Goal: Communication & Community: Answer question/provide support

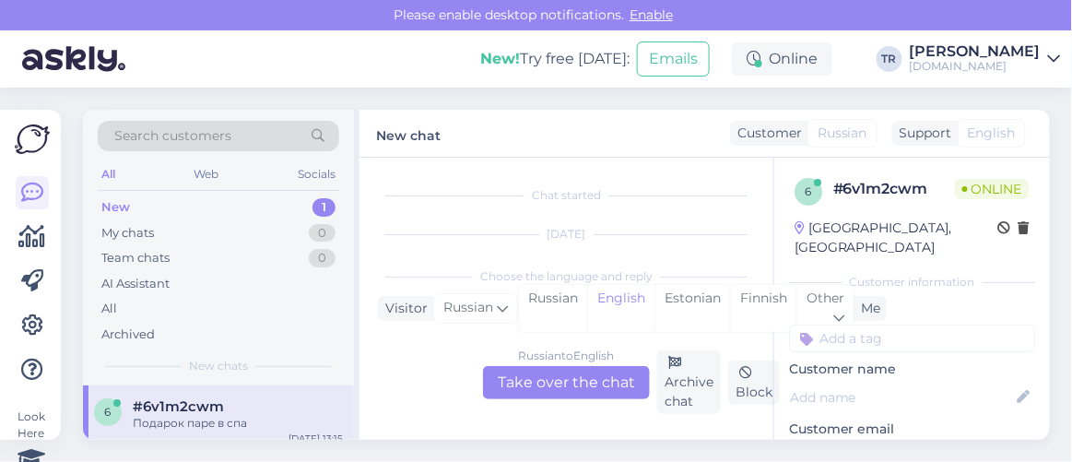
scroll to position [38, 0]
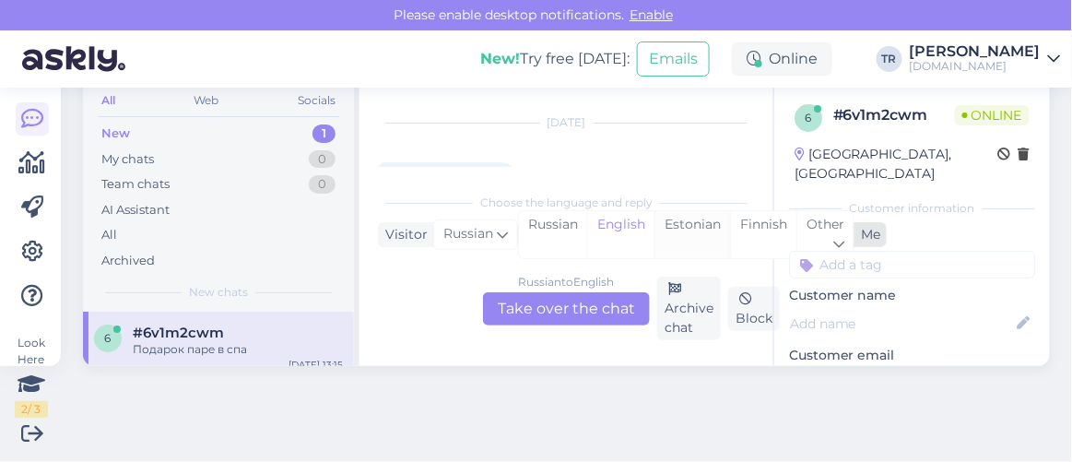
click at [694, 227] on div "Estonian" at bounding box center [692, 234] width 76 height 47
click at [578, 313] on div "Russian to Estonian Take over the chat" at bounding box center [566, 308] width 167 height 33
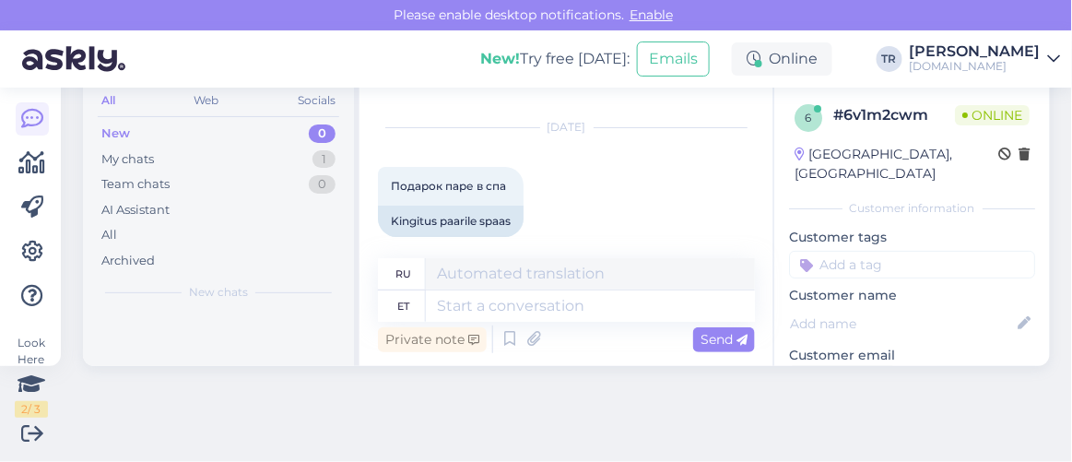
scroll to position [48, 0]
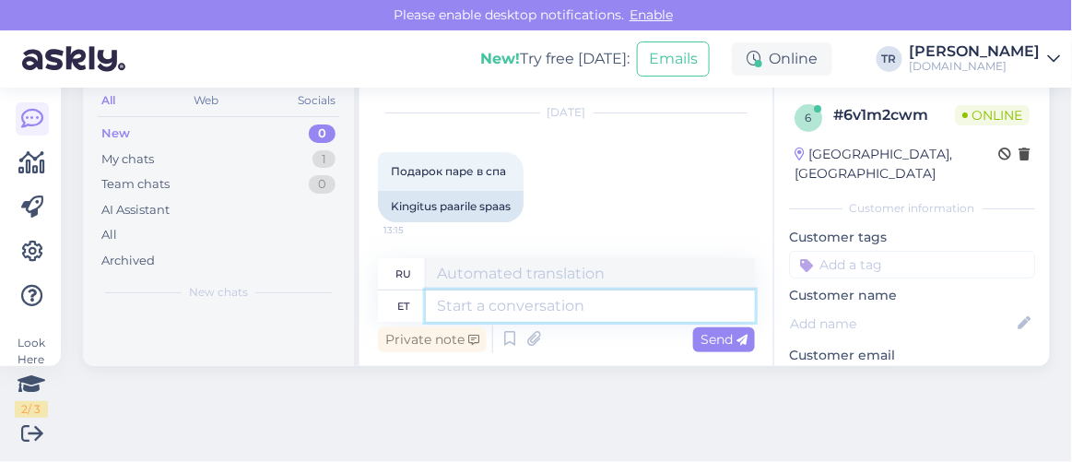
click at [511, 305] on textarea at bounding box center [590, 305] width 329 height 31
paste textarea "Здравствуйте"
type textarea "Здравствуйте"
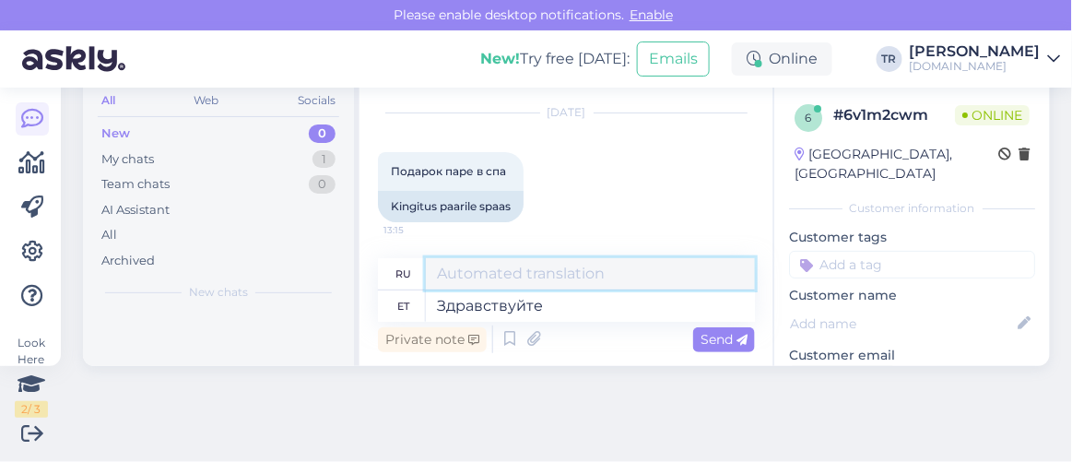
click at [561, 272] on textarea at bounding box center [590, 273] width 329 height 31
drag, startPoint x: 503, startPoint y: 273, endPoint x: 328, endPoint y: 270, distance: 175.1
click at [328, 270] on div "Search customers All Web Socials New 0 My chats 1 Team chats 0 AI Assistant All…" at bounding box center [566, 201] width 967 height 330
paste textarea "дравствуйте"
type textarea "Здравствуйте"
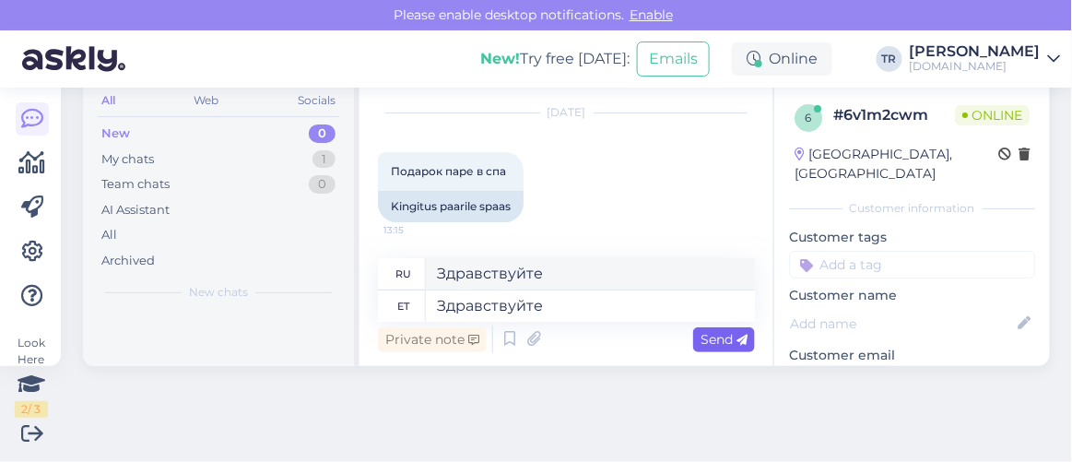
click at [709, 342] on span "Send" at bounding box center [723, 339] width 47 height 17
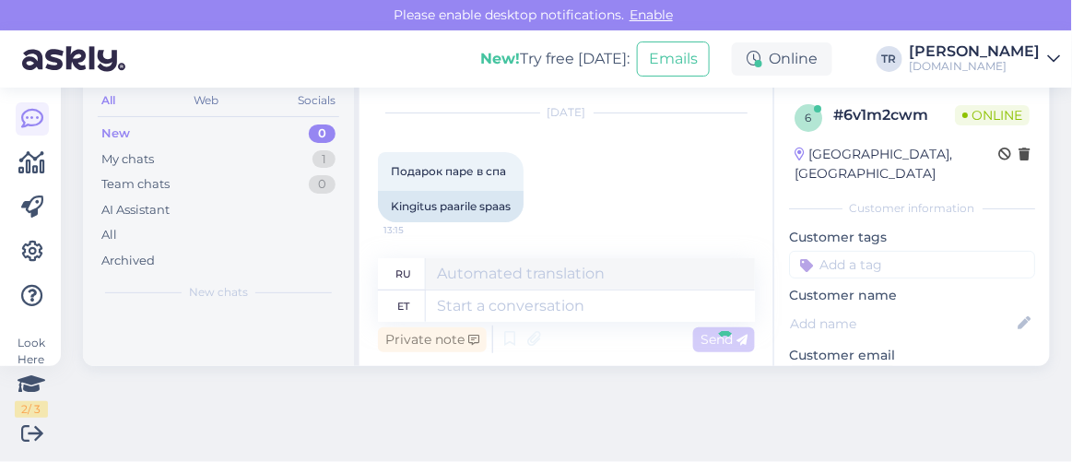
scroll to position [159, 0]
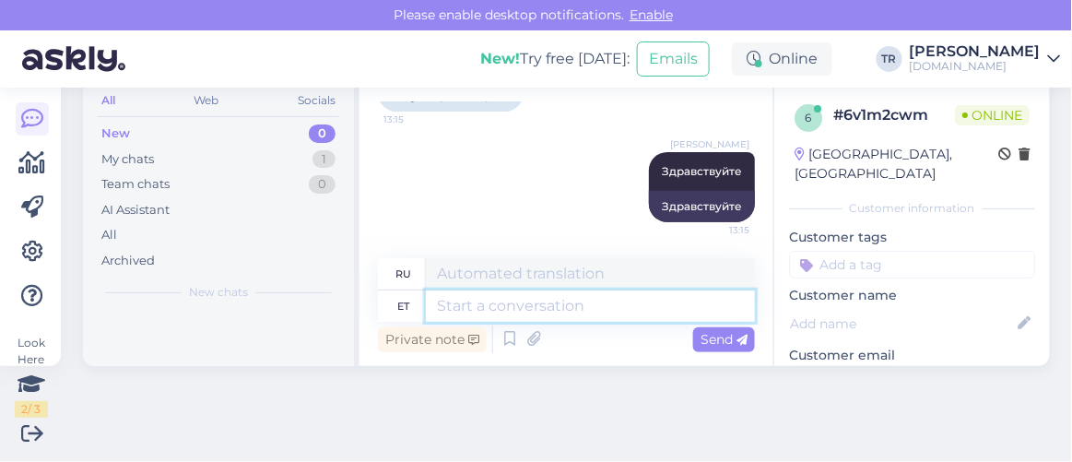
click at [600, 305] on textarea at bounding box center [590, 305] width 329 height 31
type textarea "Kuidas sa"
type textarea "Как"
type textarea "Kuidas saan a"
type textarea "Как я могу"
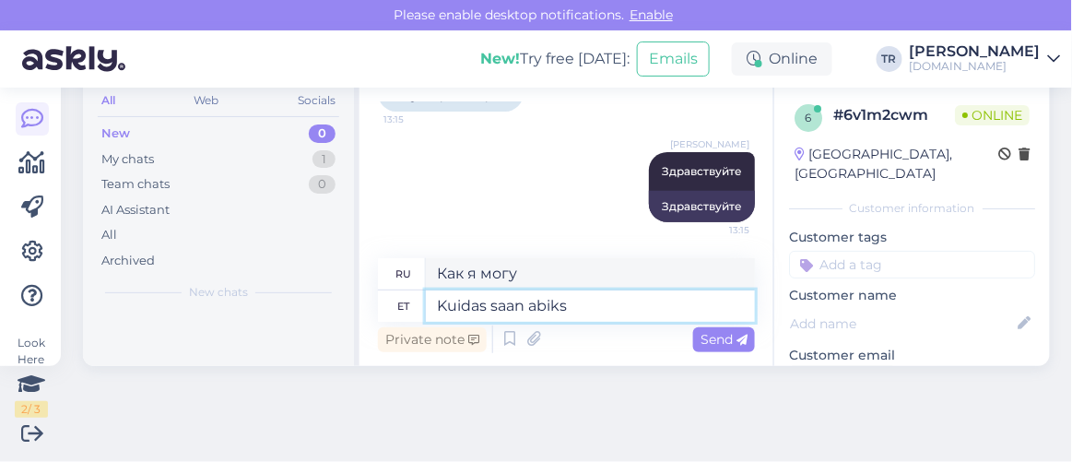
type textarea "Kuidas saan abiks o"
type textarea "Чем я могу помочь?"
type textarea "Kuidas saan abiks olla?"
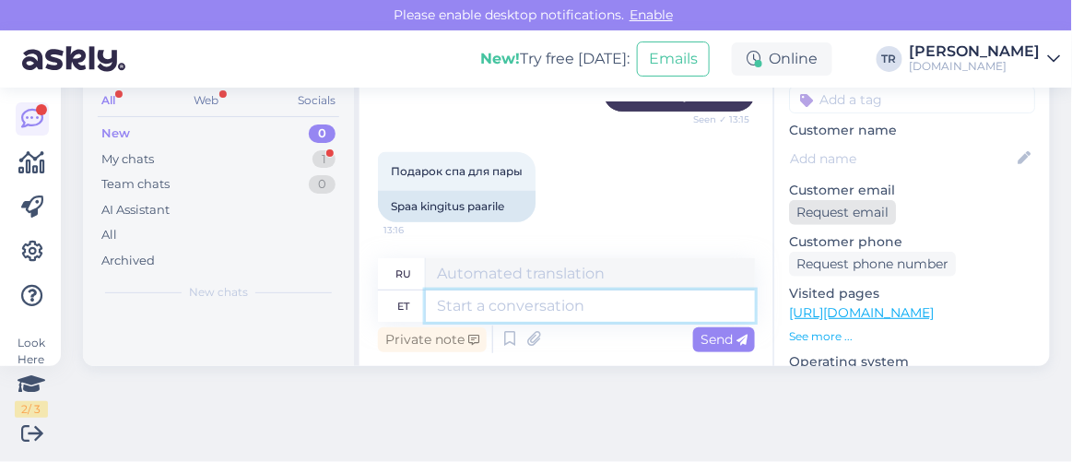
scroll to position [167, 0]
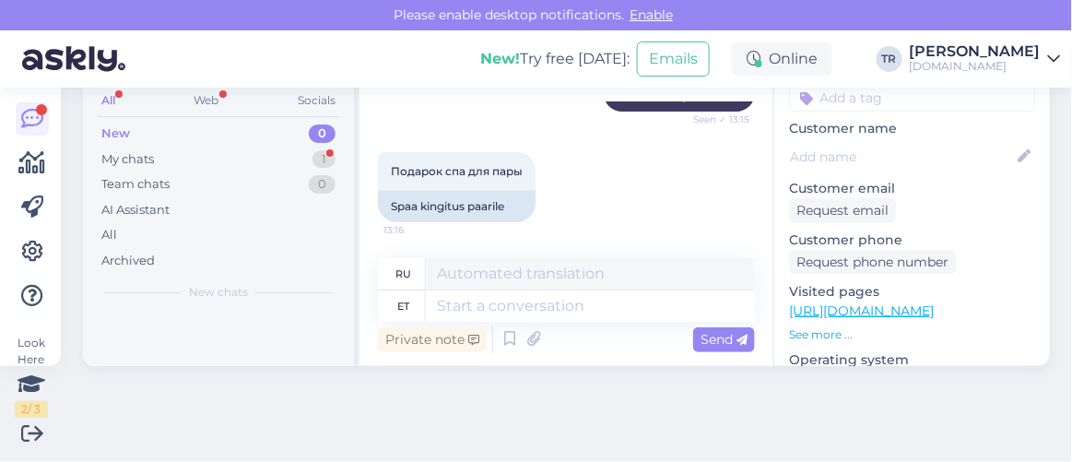
click at [841, 302] on link "[URL][DOMAIN_NAME]" at bounding box center [861, 310] width 145 height 17
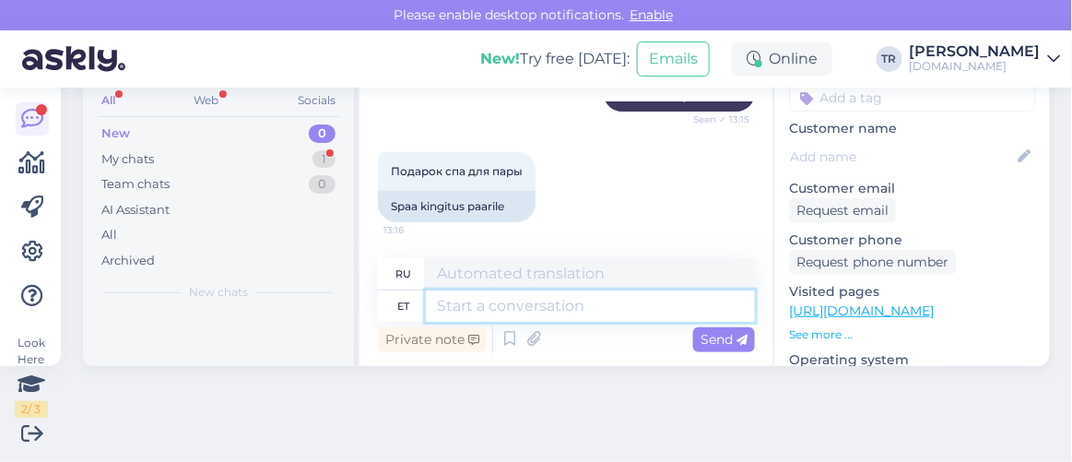
click at [523, 307] on textarea at bounding box center [590, 305] width 329 height 31
type textarea "Kõiki pa"
type textarea "Все"
type textarea "Kõiki pakette n"
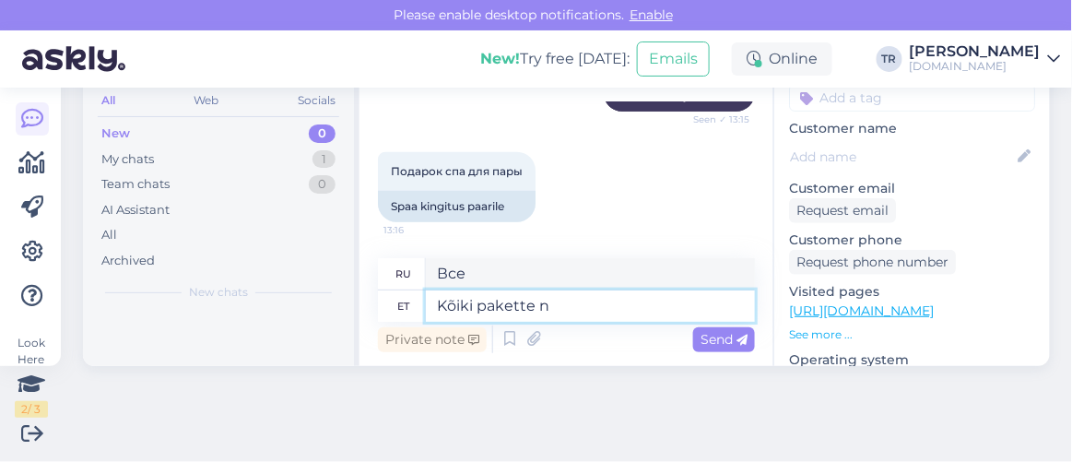
type textarea "Все пакеты"
type textarea "Kõiki pakette näe"
type textarea "Все пакеты n"
type textarea "Kõiki pakette näeb j"
type textarea "Посмотреть все пакеты"
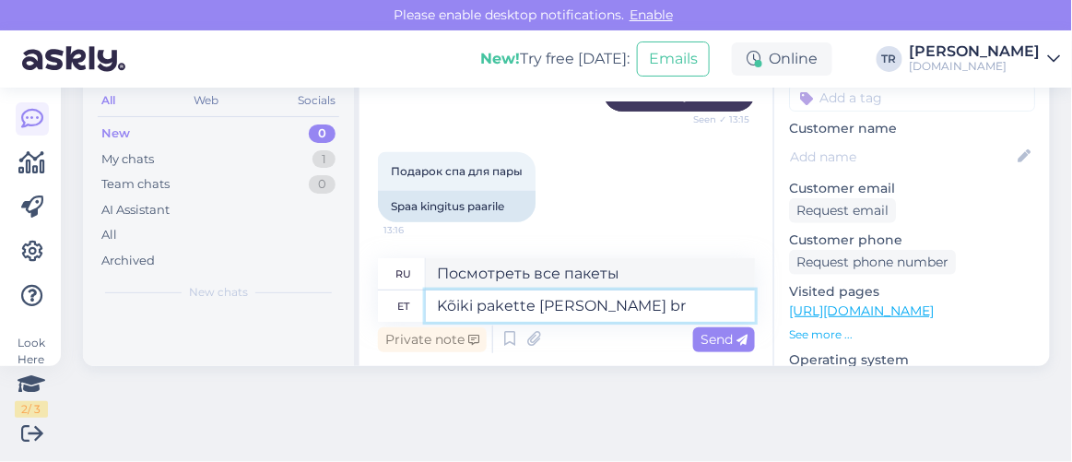
type textarea "Kõiki pakette [PERSON_NAME] bro"
type textarea "Все пакеты видны и"
type textarea "Kõiki pakette [PERSON_NAME] broneerida s"
type textarea "Посмотреть и забронировать все пакеты"
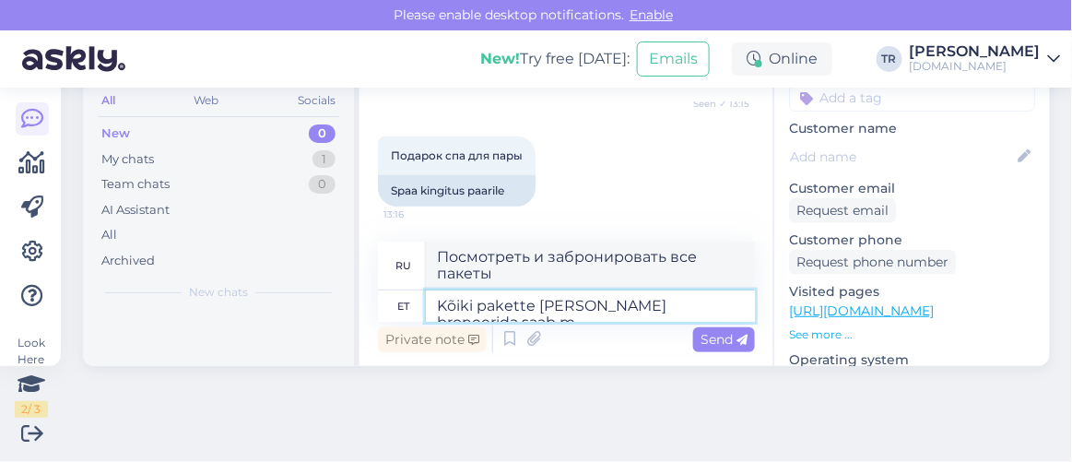
type textarea "Kõiki pakette [PERSON_NAME] broneerida saab me"
type textarea "Вы можете посмотреть и забронировать все пакеты"
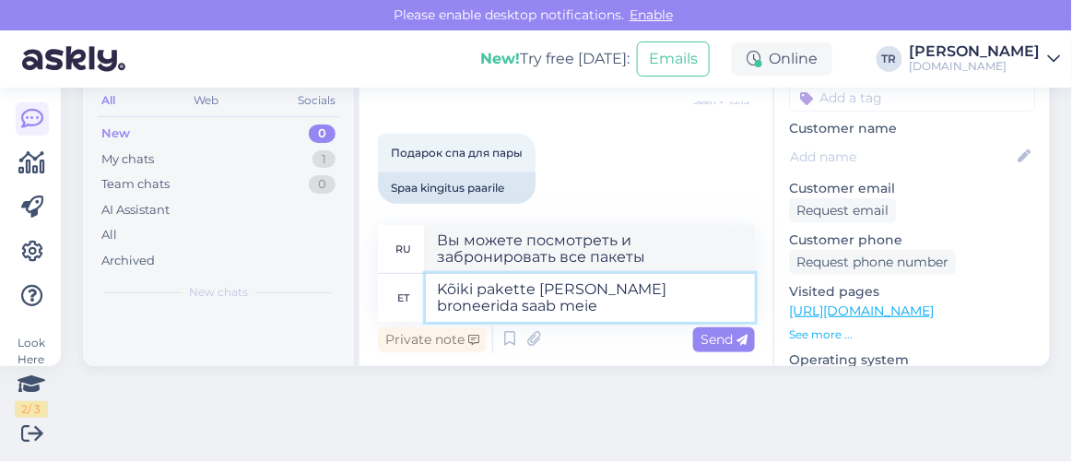
type textarea "Kõiki pakette [PERSON_NAME] broneerida saab meie k"
type textarea "Все пакеты вы можете посмотреть и забронировать на нашем сайте."
type textarea "Kõiki pakette [PERSON_NAME] broneerida saab meie kodulehel. Kas saaksite palun t"
type textarea "Все пакеты можно посмотреть и забронировать на нашем сайте. Не могли бы вы"
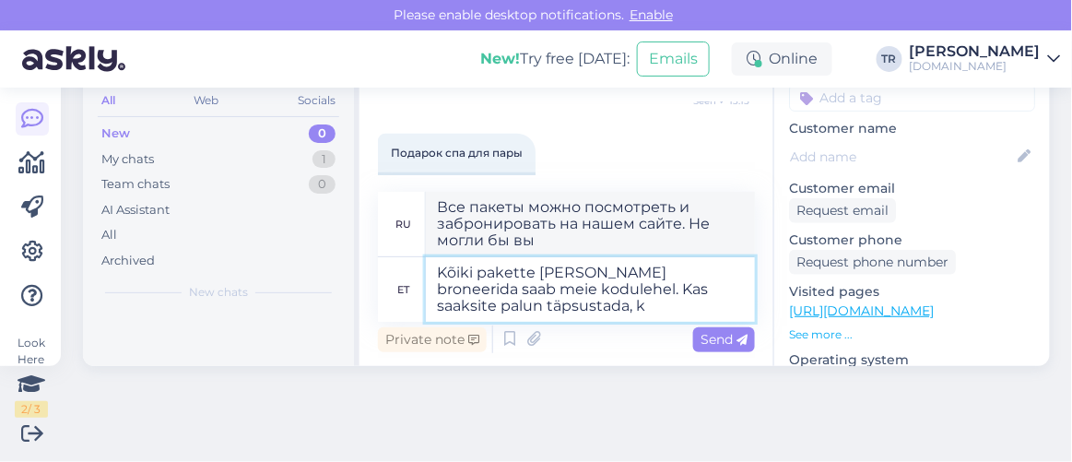
type textarea "Kõiki pakette [PERSON_NAME] broneerida saab meie kodulehel. Kas saaksite palun …"
type textarea "Все пакеты можно посмотреть и забронировать на нашем сайте. Не могли бы вы уточ…"
type textarea "Kõiki pakette [PERSON_NAME] broneerida saab meie kodulehel. Kas saaksite palun …"
type textarea "Все пакеты можно посмотреть и забронировать на нашем сайте. Не могли бы вы подс…"
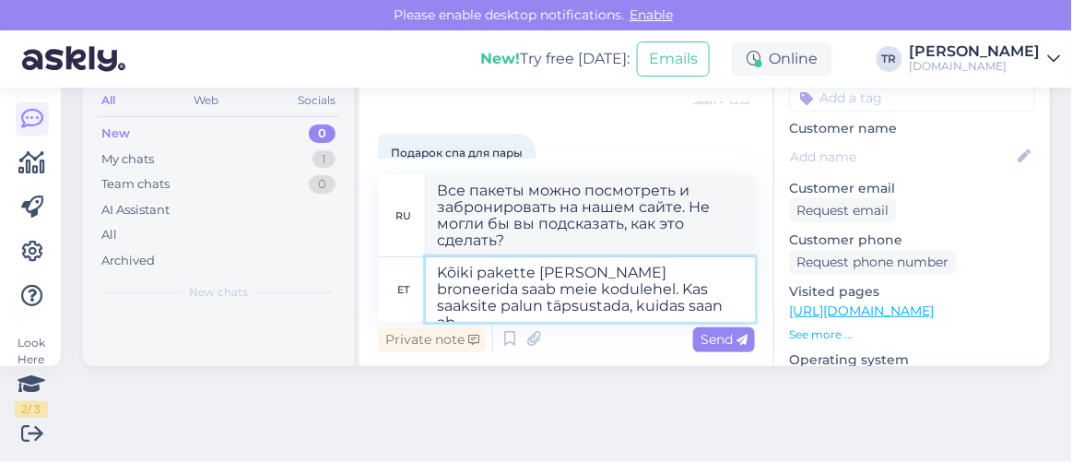
type textarea "Kõiki pakette [PERSON_NAME] broneerida saab meie kodulehel. Kas saaksite palun …"
type textarea "Все пакеты можно посмотреть и забронировать на нашем сайте. Не могли бы вы объя…"
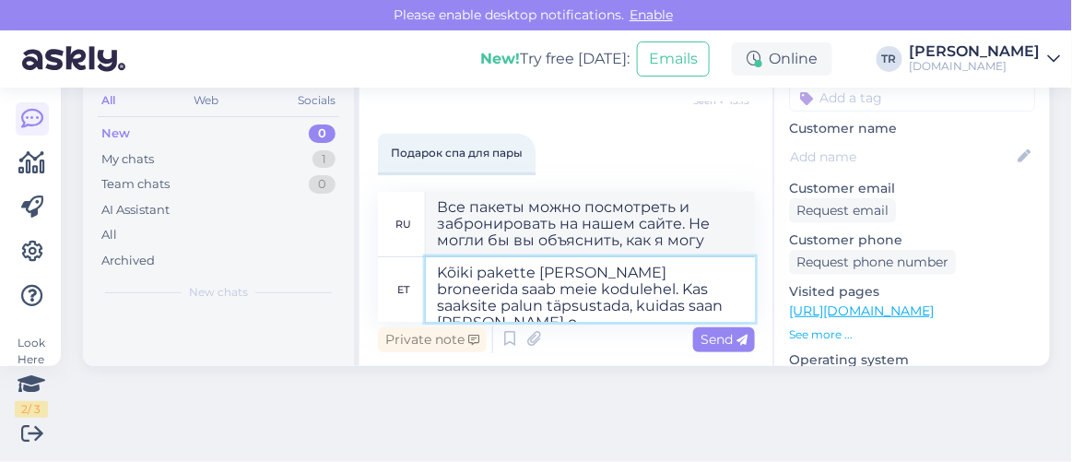
type textarea "Kõiki pakette [PERSON_NAME] broneerida saab meie kodulehel. Kas saaksite palun …"
type textarea "Все пакеты можно посмотреть и забронировать на нашем сайте. Не могли бы вы подс…"
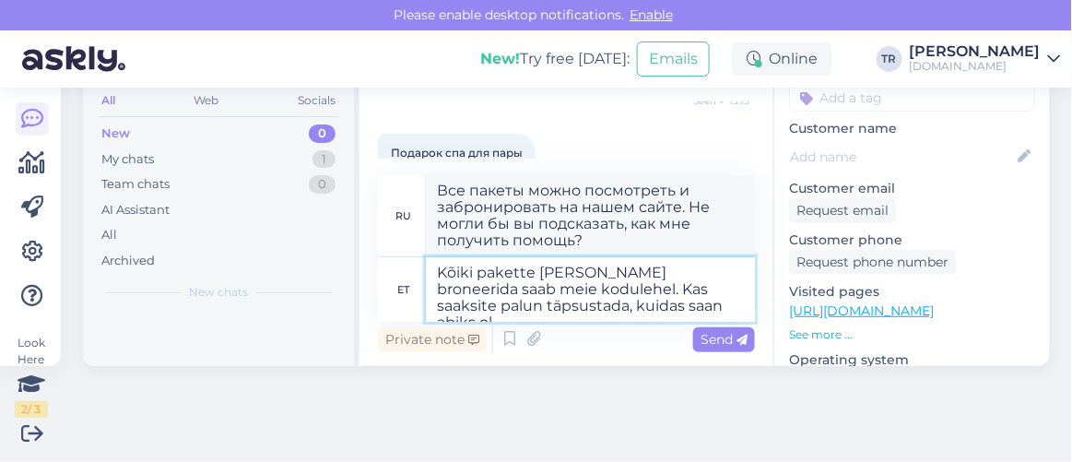
type textarea "Kõiki pakette [PERSON_NAME] broneerida saab meie kodulehel. Kas saaksite palun …"
type textarea "Все пакеты можно посмотреть и забронировать на нашем сайте. Не могли бы вы подс…"
type textarea "Kõiki pakette [PERSON_NAME] broneerida saab meie kodulehel. Kas saaksite palun …"
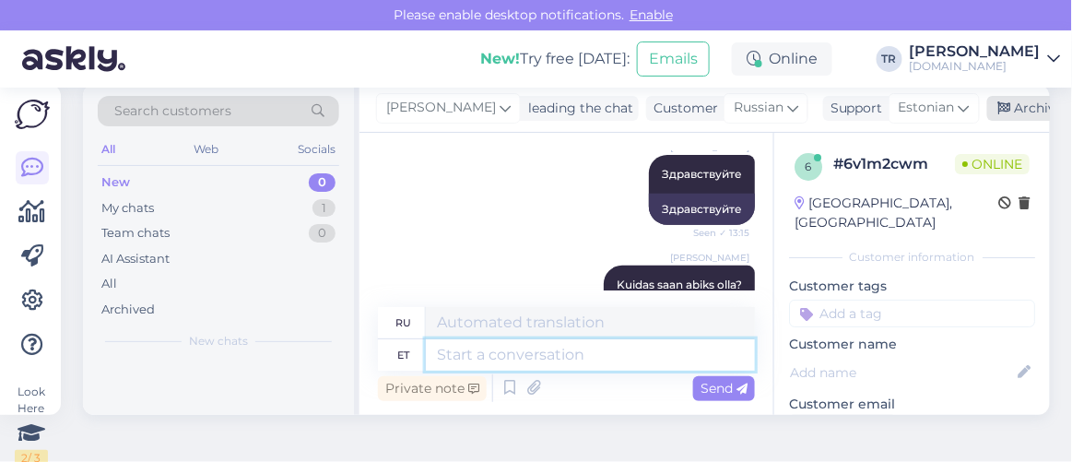
scroll to position [0, 0]
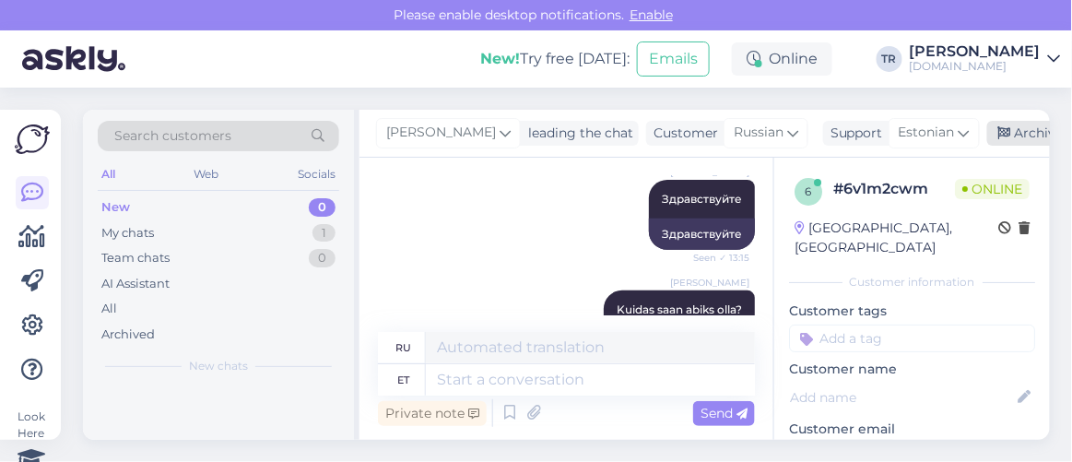
click at [1006, 124] on div "Archive chat" at bounding box center [1045, 133] width 116 height 25
